Goal: Consume media (video, audio)

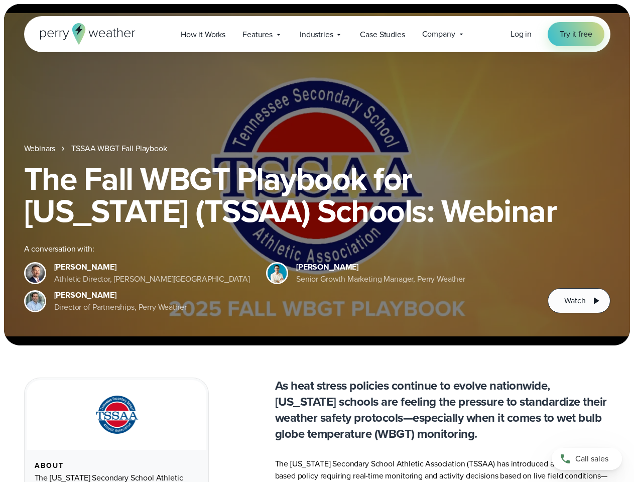
click at [317, 241] on div "The Fall WBGT Playbook for [US_STATE] (TSSAA) Schools: Webinar A conversation w…" at bounding box center [317, 238] width 586 height 150
click at [317, 34] on span "Industries" at bounding box center [315, 35] width 33 height 12
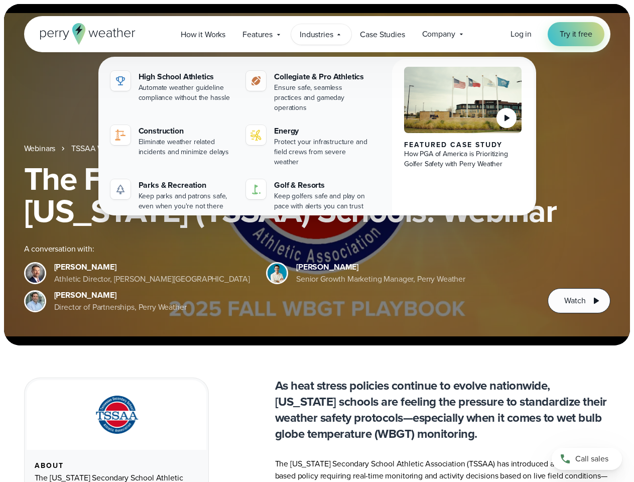
click at [317, 175] on h1 "The Fall WBGT Playbook for [US_STATE] (TSSAA) Schools: Webinar" at bounding box center [317, 195] width 586 height 64
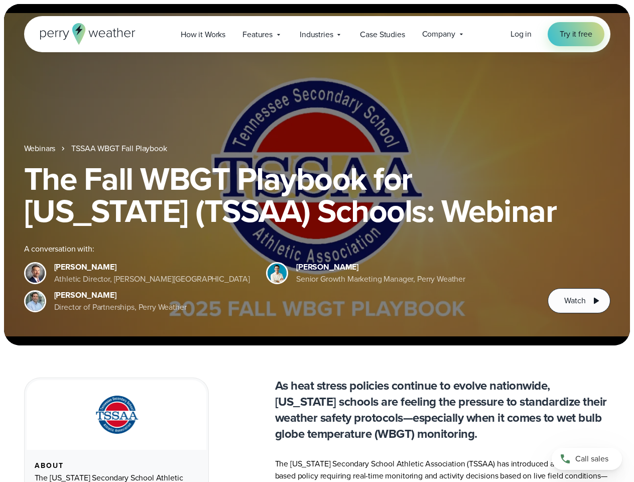
click at [120, 148] on link "TSSAA WBGT Fall Playbook" at bounding box center [118, 148] width 95 height 12
click at [578, 300] on span "Watch" at bounding box center [574, 300] width 21 height 12
